Goal: Navigation & Orientation: Find specific page/section

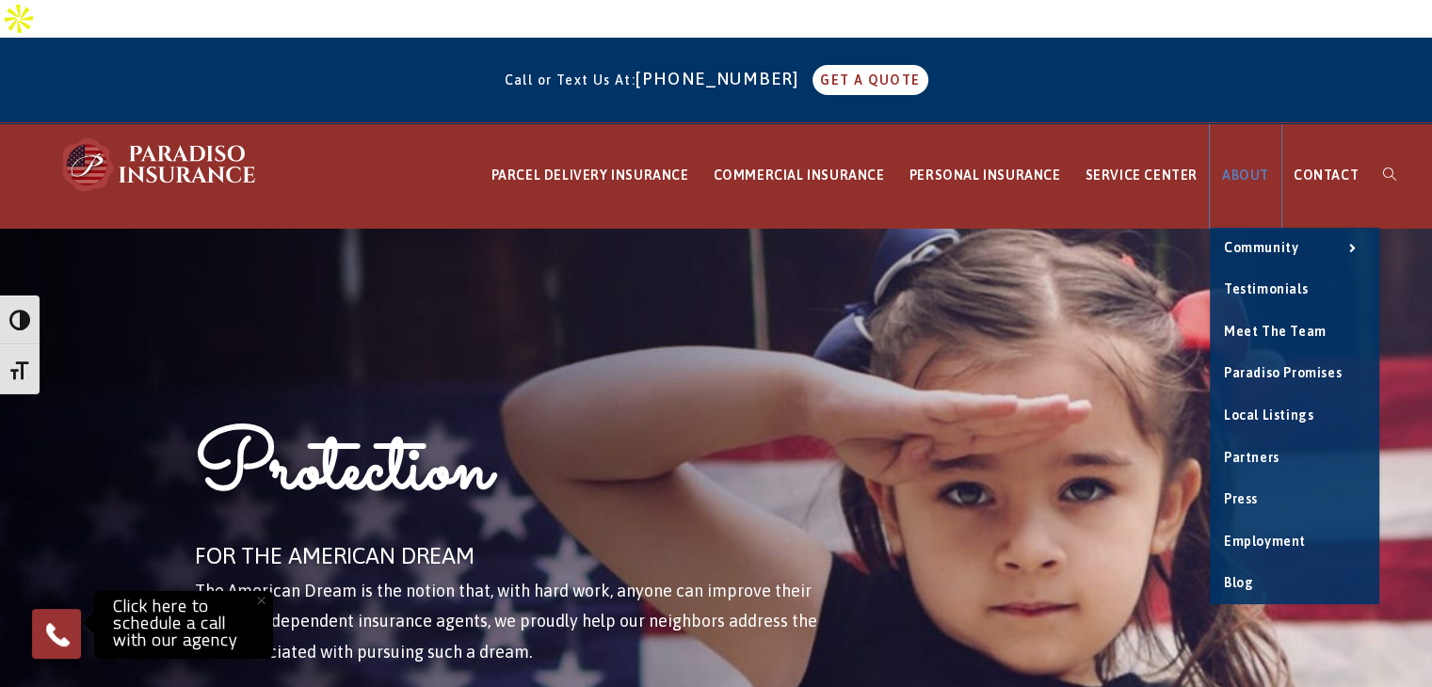
click at [1239, 168] on span "ABOUT" at bounding box center [1245, 175] width 47 height 15
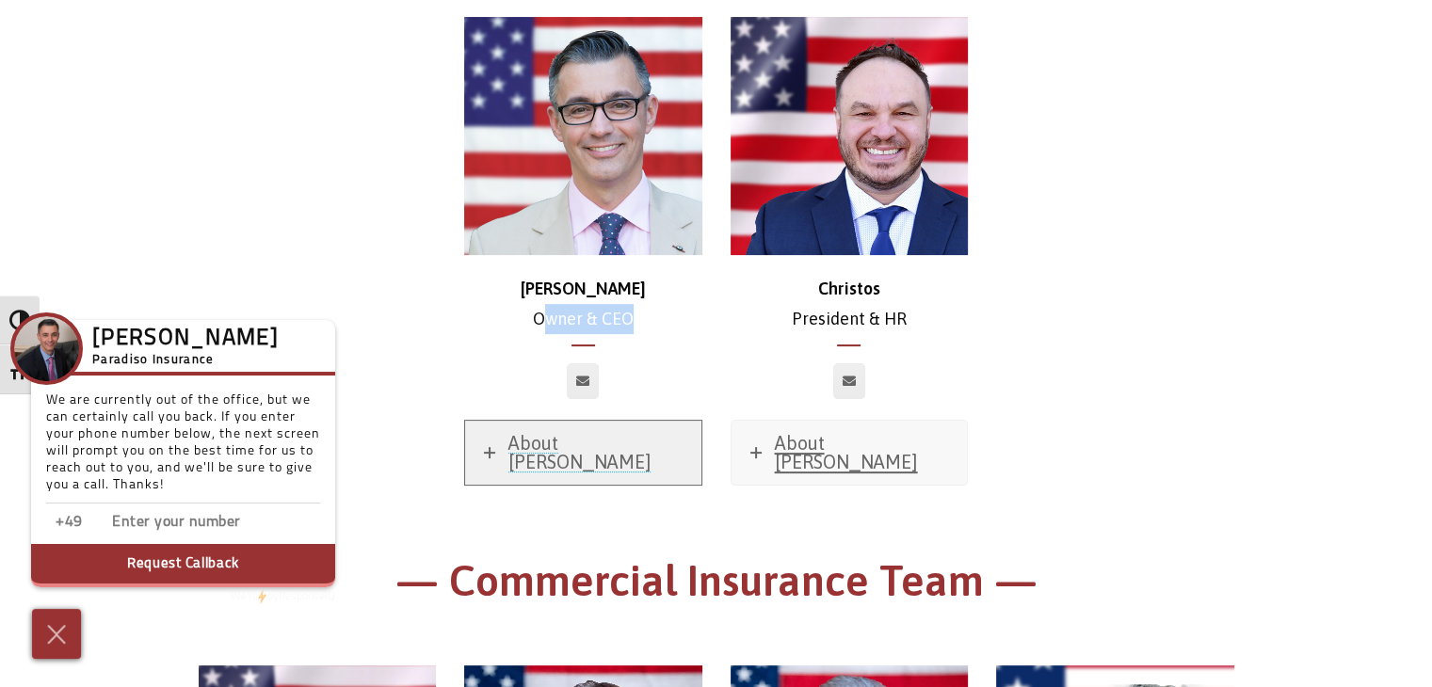
click at [558, 450] on span "About Chris" at bounding box center [580, 452] width 143 height 40
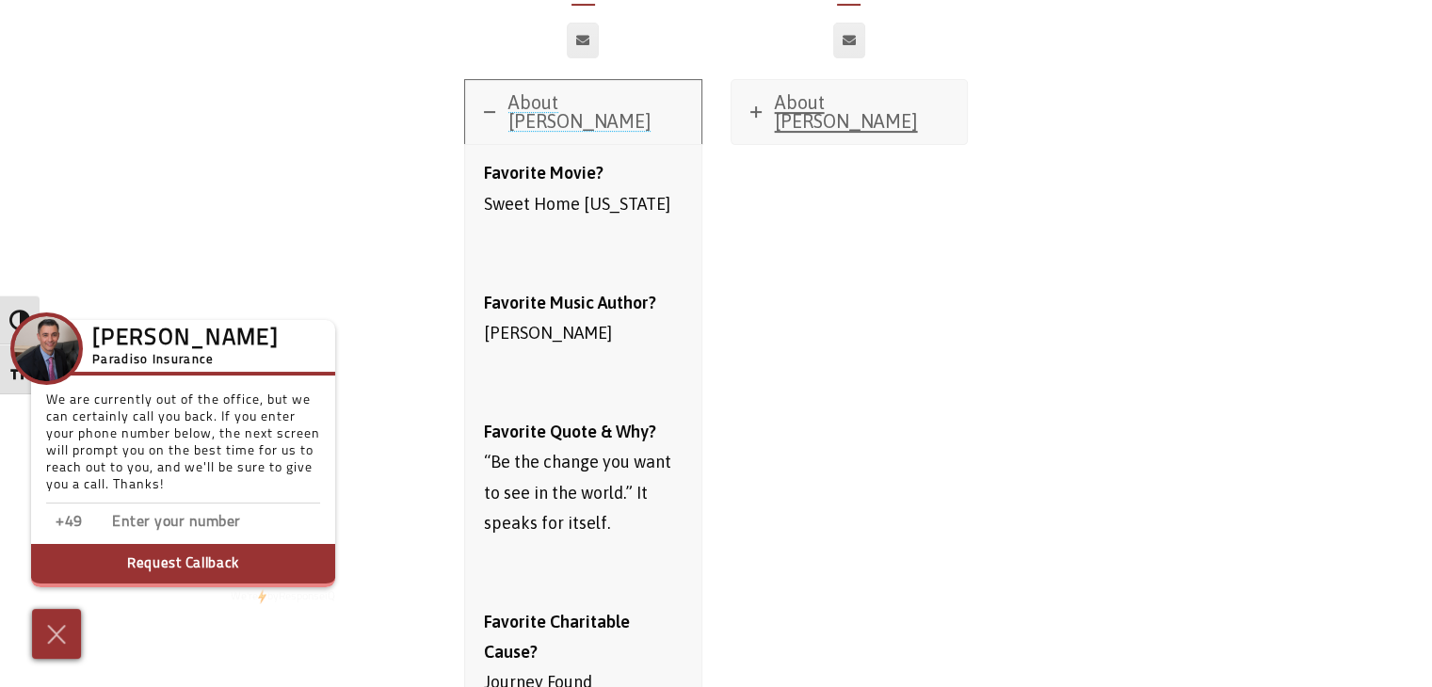
scroll to position [661, 0]
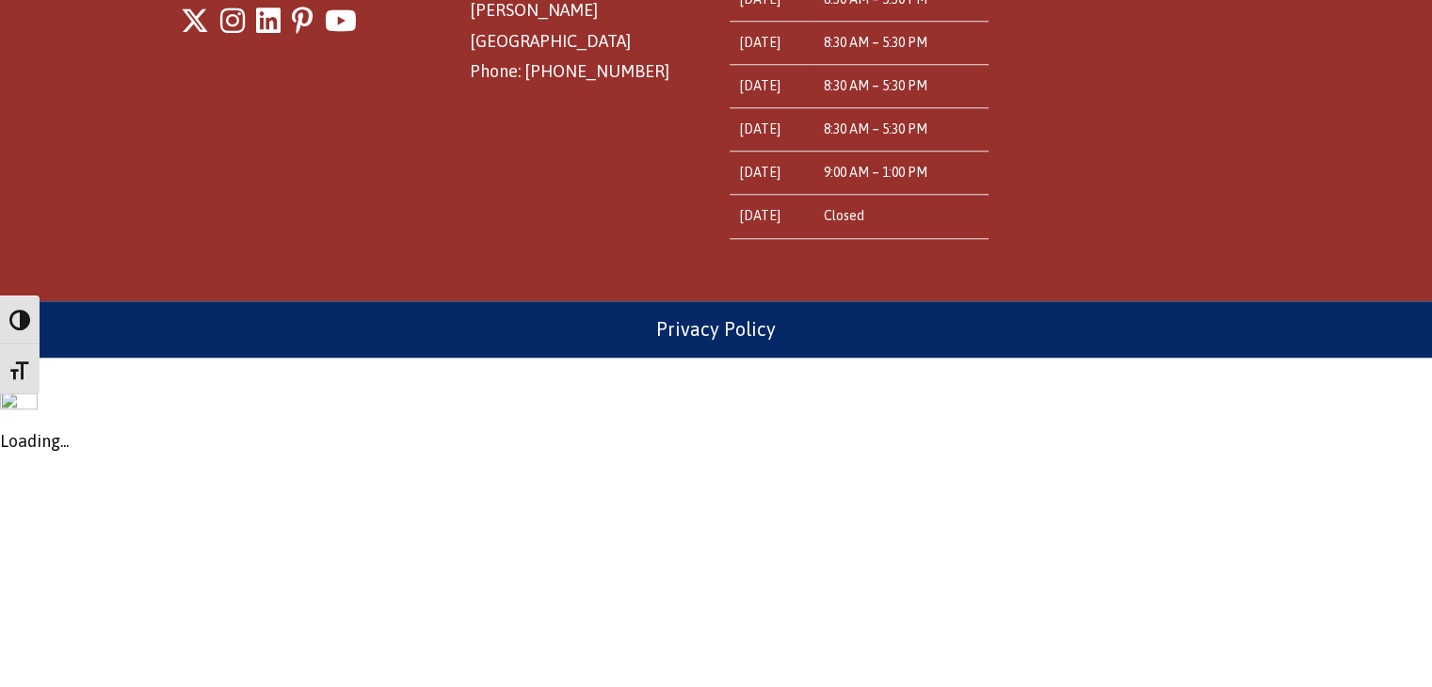
scroll to position [1418, 0]
